Goal: Task Accomplishment & Management: Manage account settings

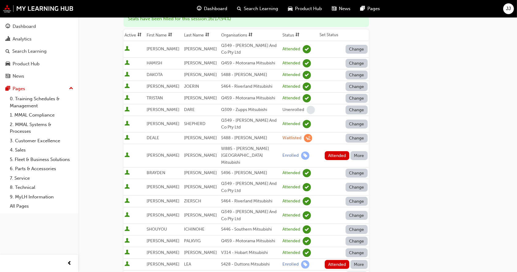
scroll to position [155, 0]
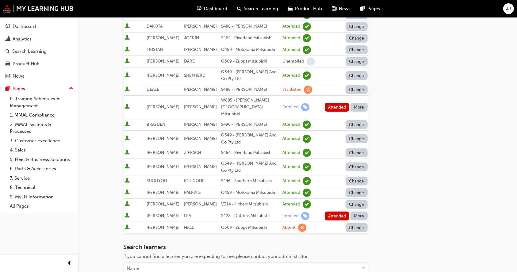
click at [361, 103] on button "More" at bounding box center [359, 107] width 17 height 9
click at [358, 117] on div "Absent" at bounding box center [350, 117] width 14 height 7
click at [364, 212] on button "More" at bounding box center [359, 216] width 17 height 9
click at [364, 242] on div "Unenrolled" at bounding box center [355, 244] width 24 height 7
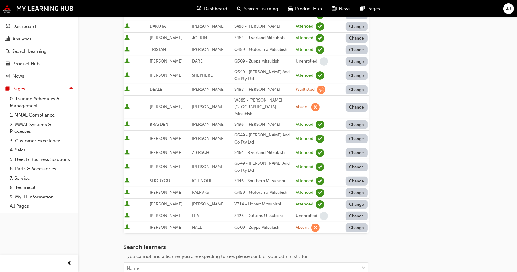
click at [356, 212] on button "Change" at bounding box center [357, 216] width 22 height 9
click at [358, 221] on div "Absent" at bounding box center [357, 221] width 32 height 7
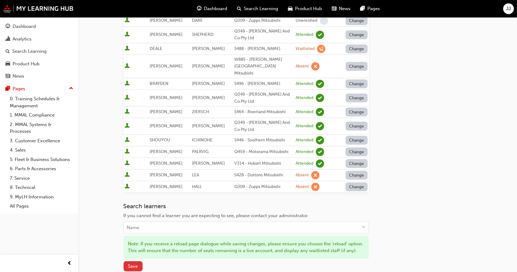
click at [135, 263] on span "Save" at bounding box center [133, 266] width 10 height 6
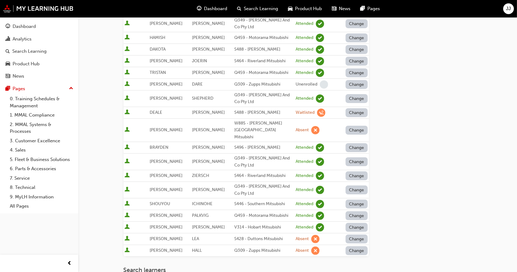
scroll to position [115, 0]
